Goal: Task Accomplishment & Management: Use online tool/utility

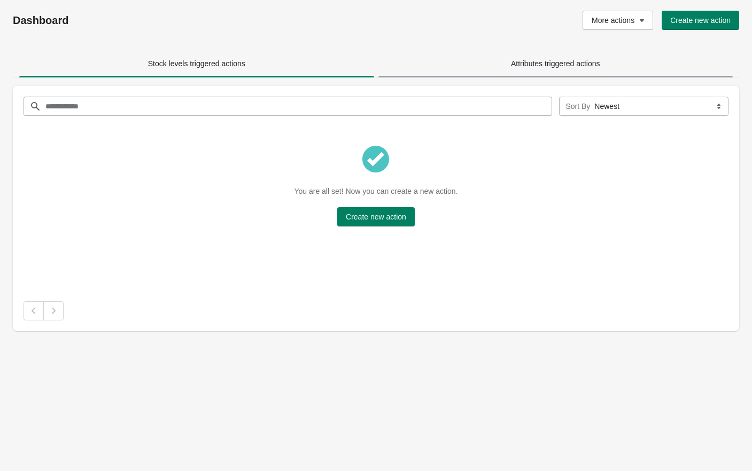
click at [576, 63] on span "Attributes triggered actions" at bounding box center [555, 63] width 89 height 9
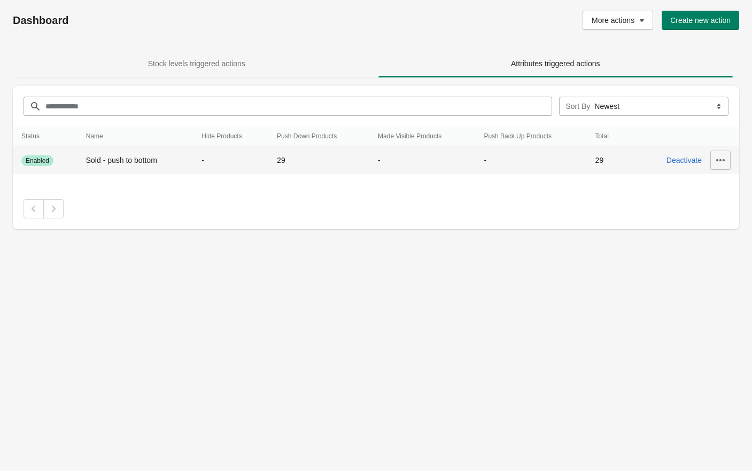
click at [718, 162] on icon "button" at bounding box center [720, 160] width 11 height 11
click at [700, 190] on span "Update" at bounding box center [713, 188] width 48 height 11
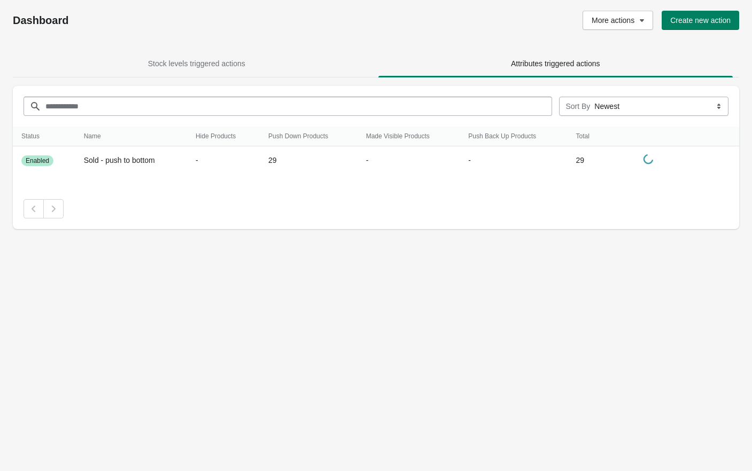
click at [614, 246] on div "Dashboard More actions Create new action Stock levels triggered actions Attribu…" at bounding box center [376, 235] width 752 height 471
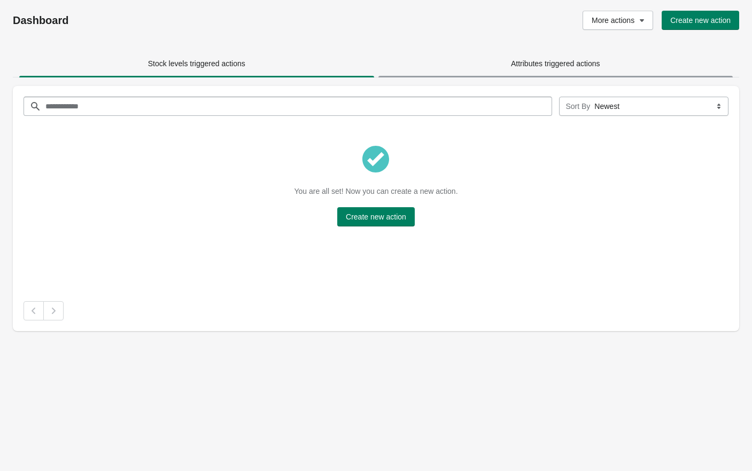
click at [582, 61] on span "Attributes triggered actions" at bounding box center [555, 63] width 89 height 9
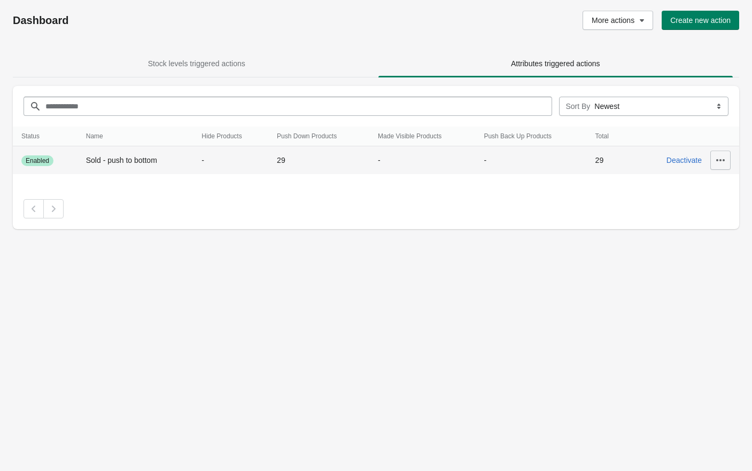
click at [719, 156] on icon "button" at bounding box center [720, 160] width 11 height 11
click at [700, 187] on span "Update" at bounding box center [713, 188] width 48 height 11
